Goal: Navigation & Orientation: Find specific page/section

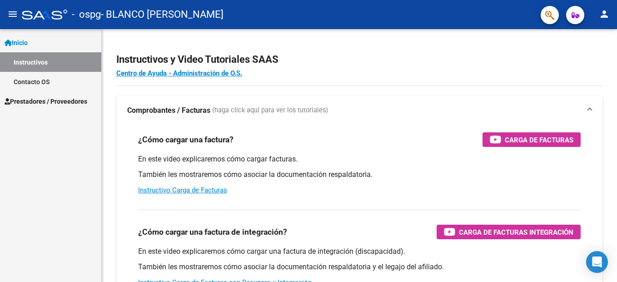
click at [46, 104] on span "Prestadores / Proveedores" at bounding box center [46, 101] width 83 height 10
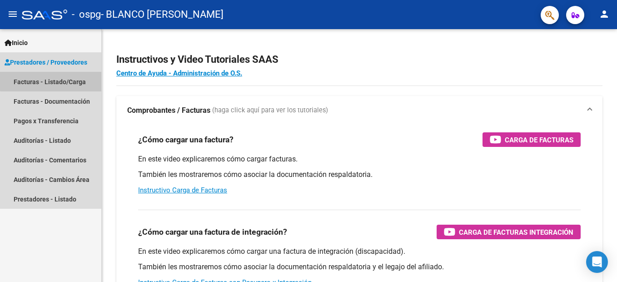
click at [60, 76] on link "Facturas - Listado/Carga" at bounding box center [50, 82] width 101 height 20
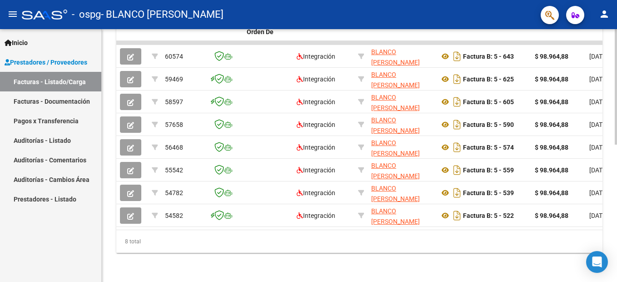
click at [368, 252] on div "8 total" at bounding box center [359, 241] width 486 height 23
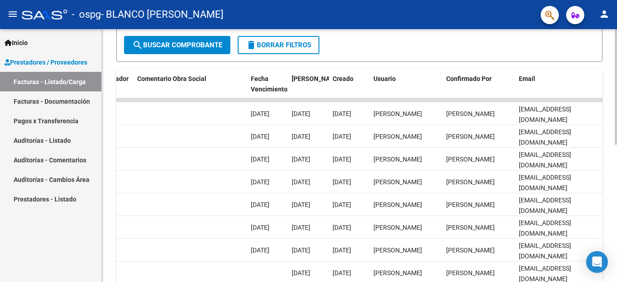
scroll to position [210, 0]
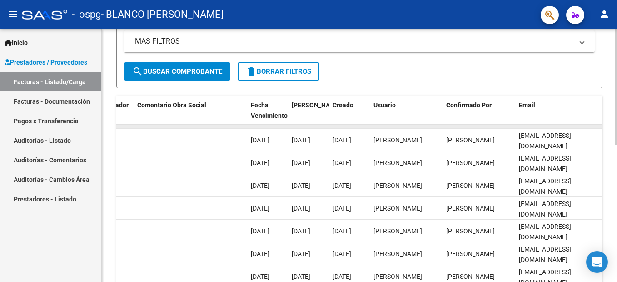
drag, startPoint x: 494, startPoint y: 127, endPoint x: 527, endPoint y: 127, distance: 32.7
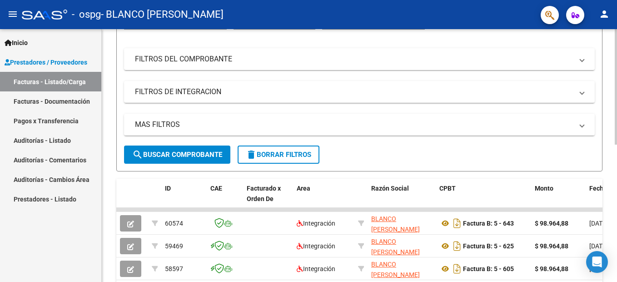
scroll to position [119, 0]
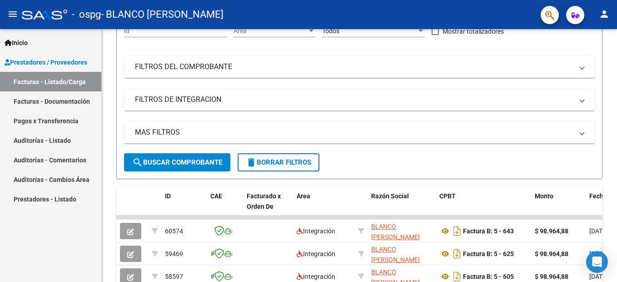
drag, startPoint x: 67, startPoint y: 104, endPoint x: 68, endPoint y: 159, distance: 55.4
click at [67, 104] on link "Facturas - Documentación" at bounding box center [50, 101] width 101 height 20
click at [68, 159] on link "Auditorías - Comentarios" at bounding box center [50, 160] width 101 height 20
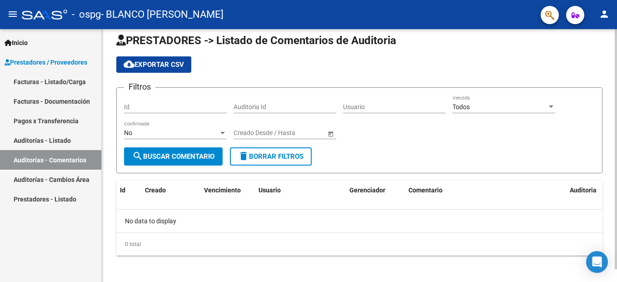
scroll to position [13, 0]
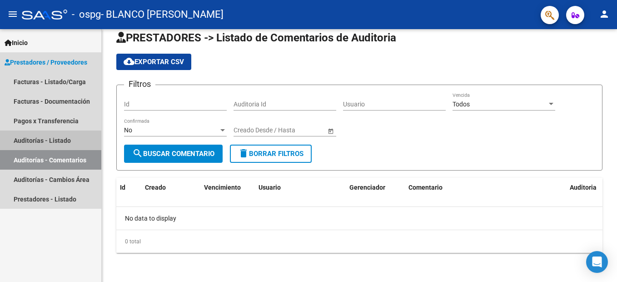
click at [49, 138] on link "Auditorías - Listado" at bounding box center [50, 140] width 101 height 20
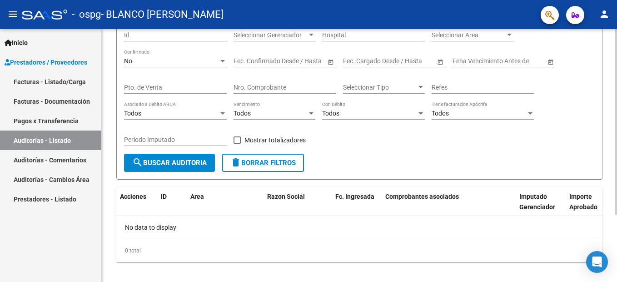
scroll to position [91, 0]
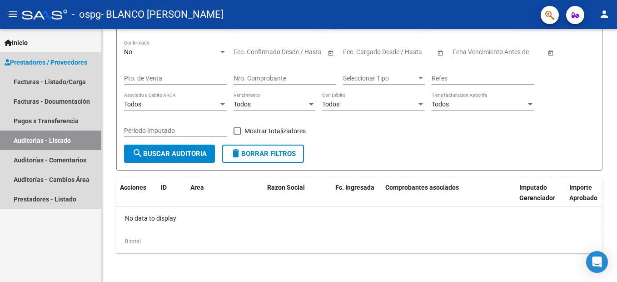
click at [63, 62] on span "Prestadores / Proveedores" at bounding box center [46, 62] width 83 height 10
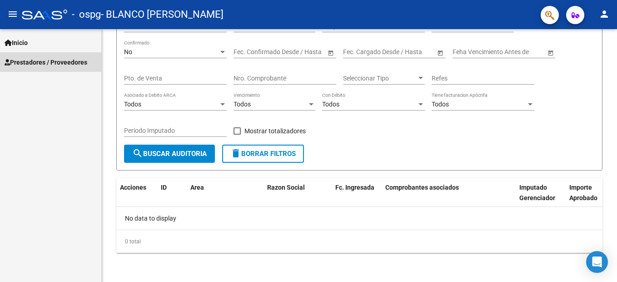
click at [63, 62] on span "Prestadores / Proveedores" at bounding box center [46, 62] width 83 height 10
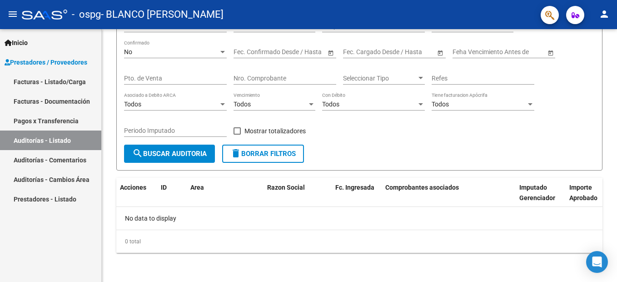
click at [67, 77] on link "Facturas - Listado/Carga" at bounding box center [50, 82] width 101 height 20
